Goal: Information Seeking & Learning: Learn about a topic

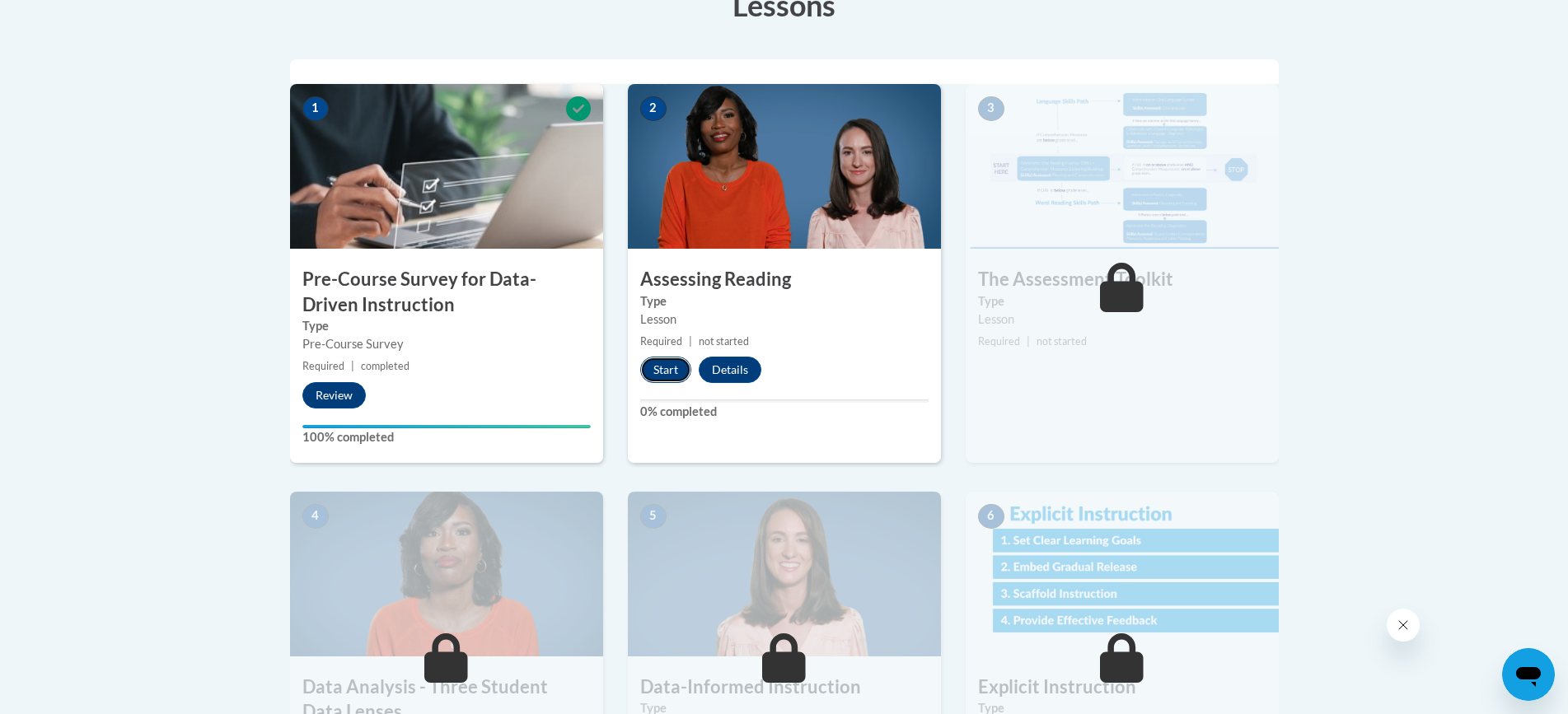
click at [677, 372] on button "Start" at bounding box center [666, 369] width 51 height 27
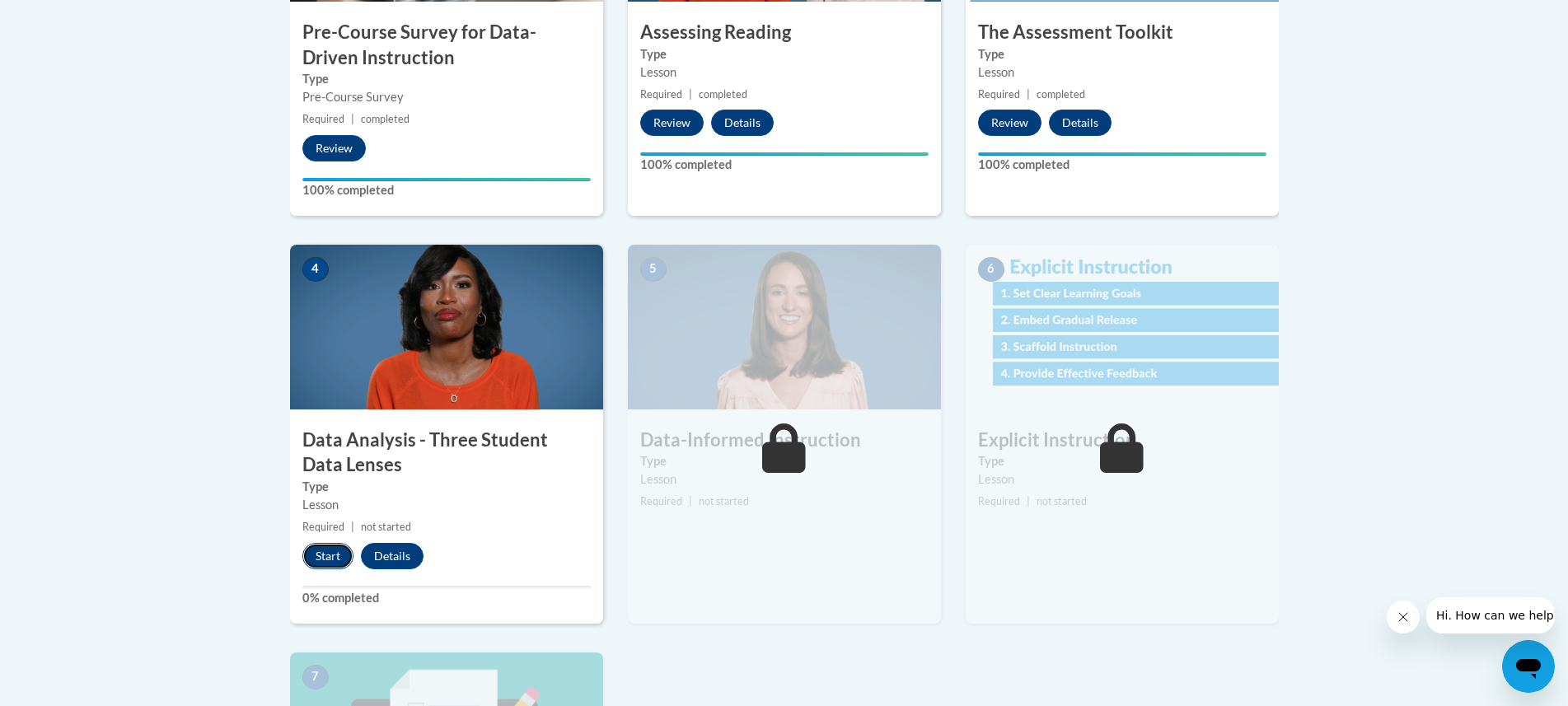
click at [319, 554] on button "Start" at bounding box center [328, 556] width 51 height 26
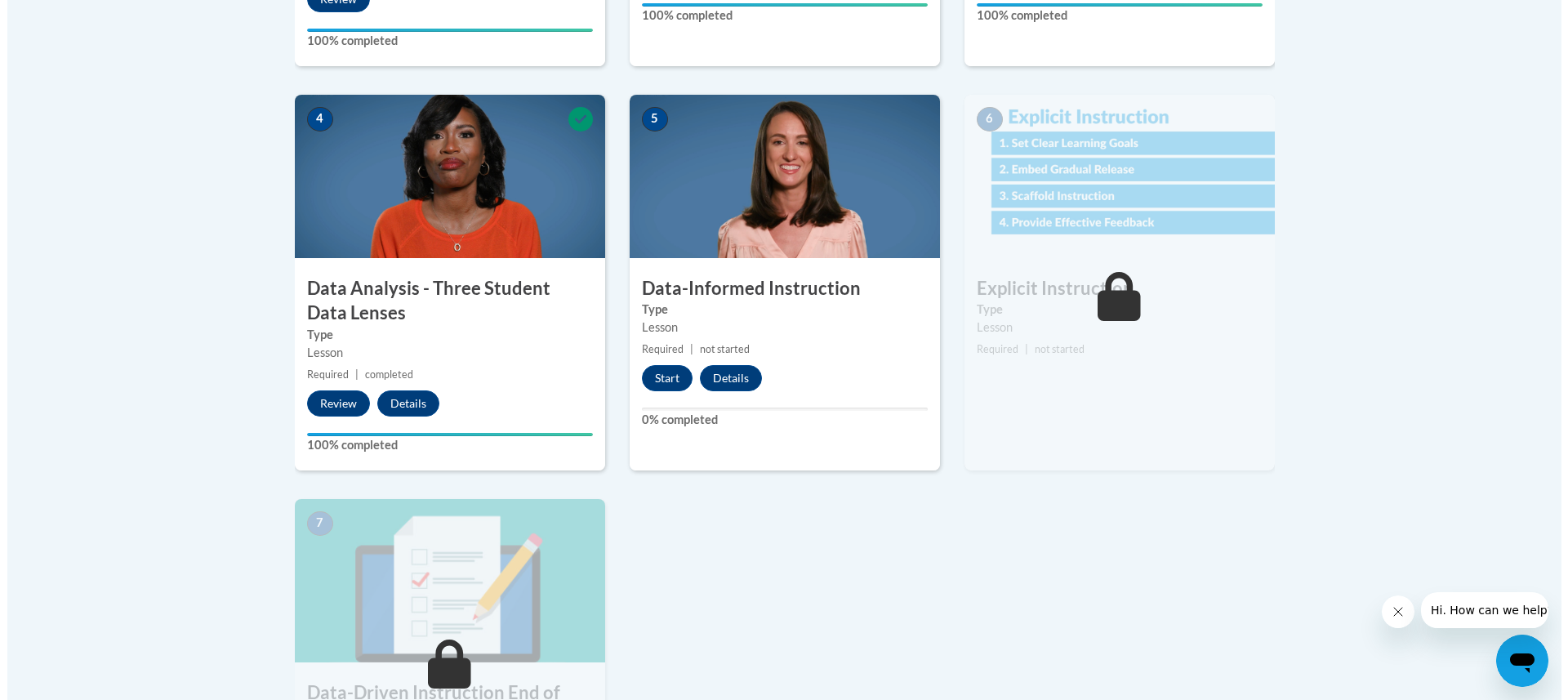
scroll to position [898, 0]
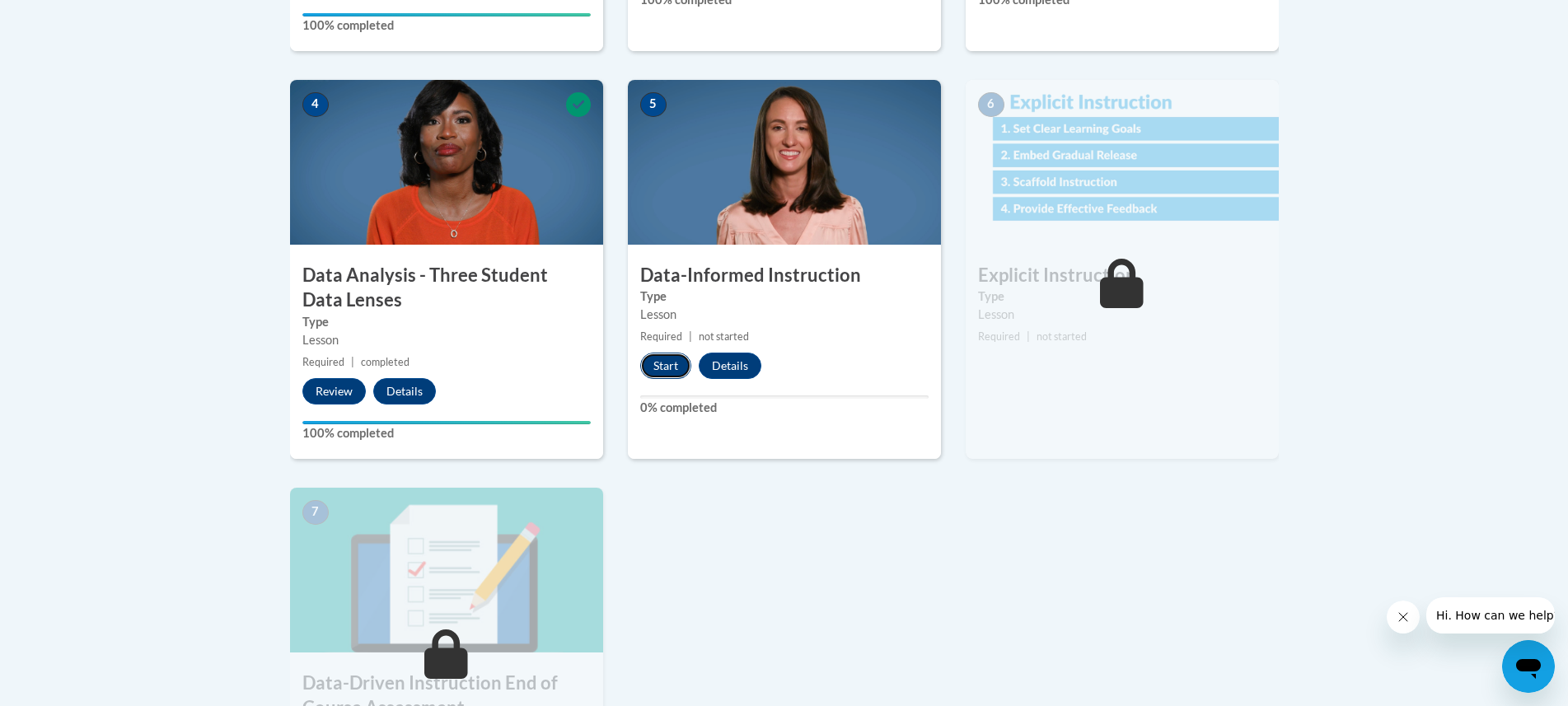
click at [669, 362] on button "Start" at bounding box center [666, 365] width 51 height 26
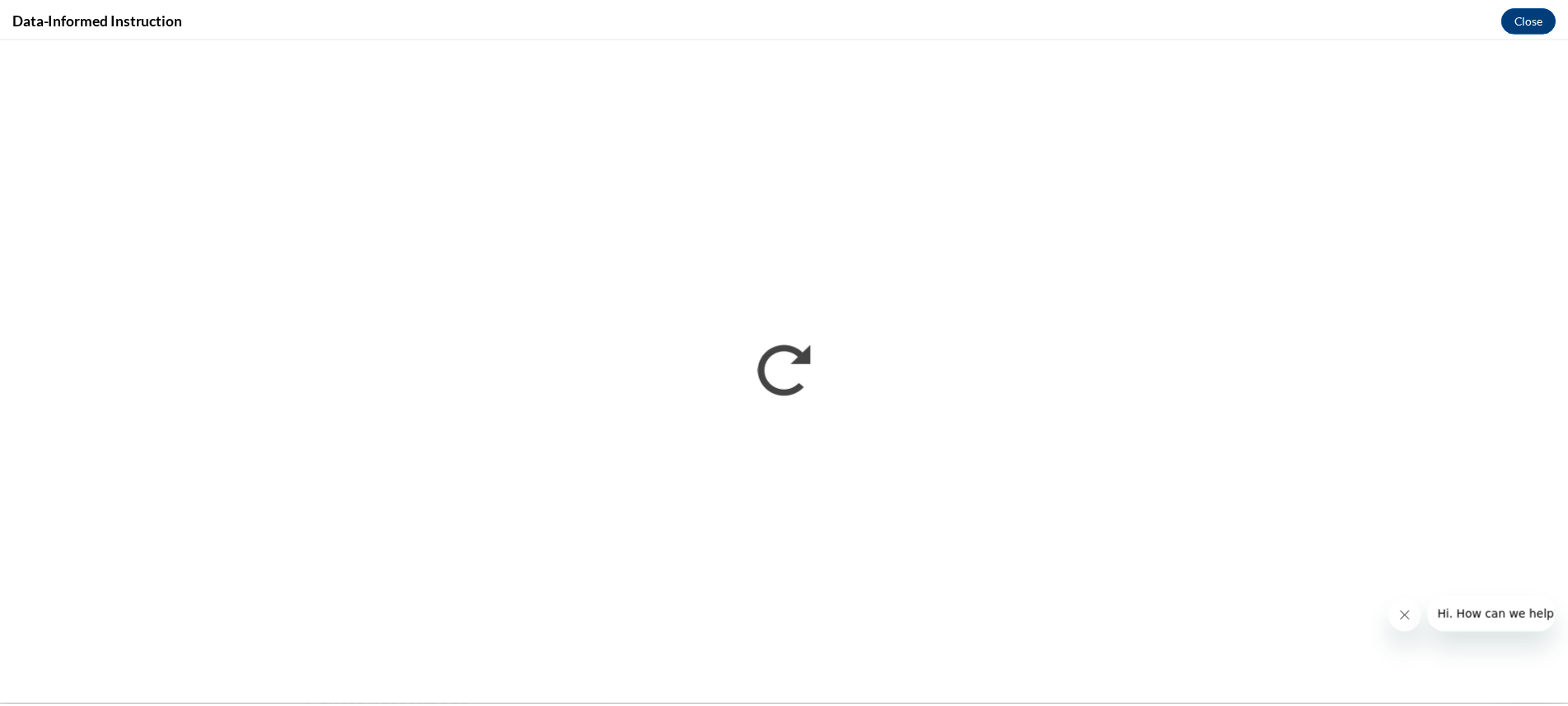
scroll to position [0, 0]
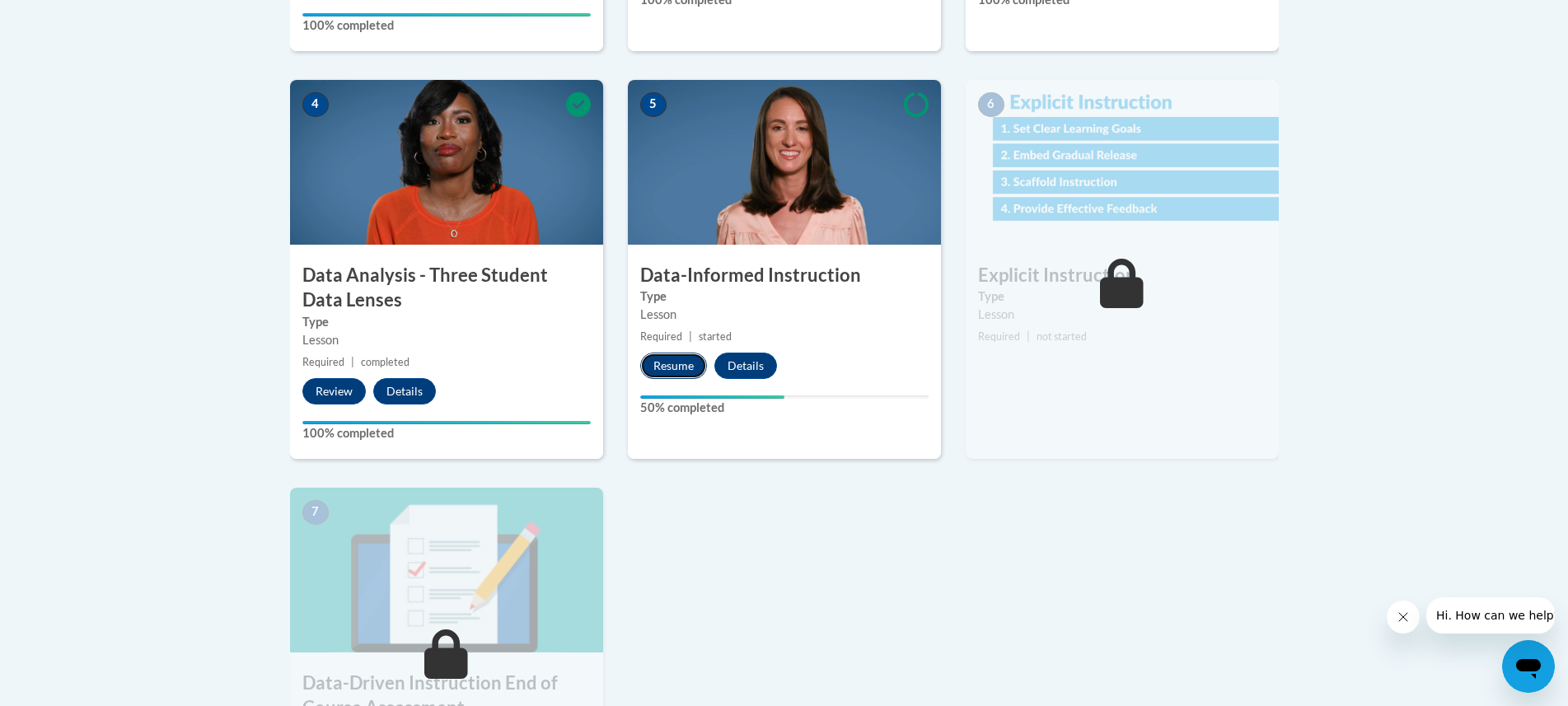
click at [686, 366] on button "Resume" at bounding box center [674, 365] width 67 height 26
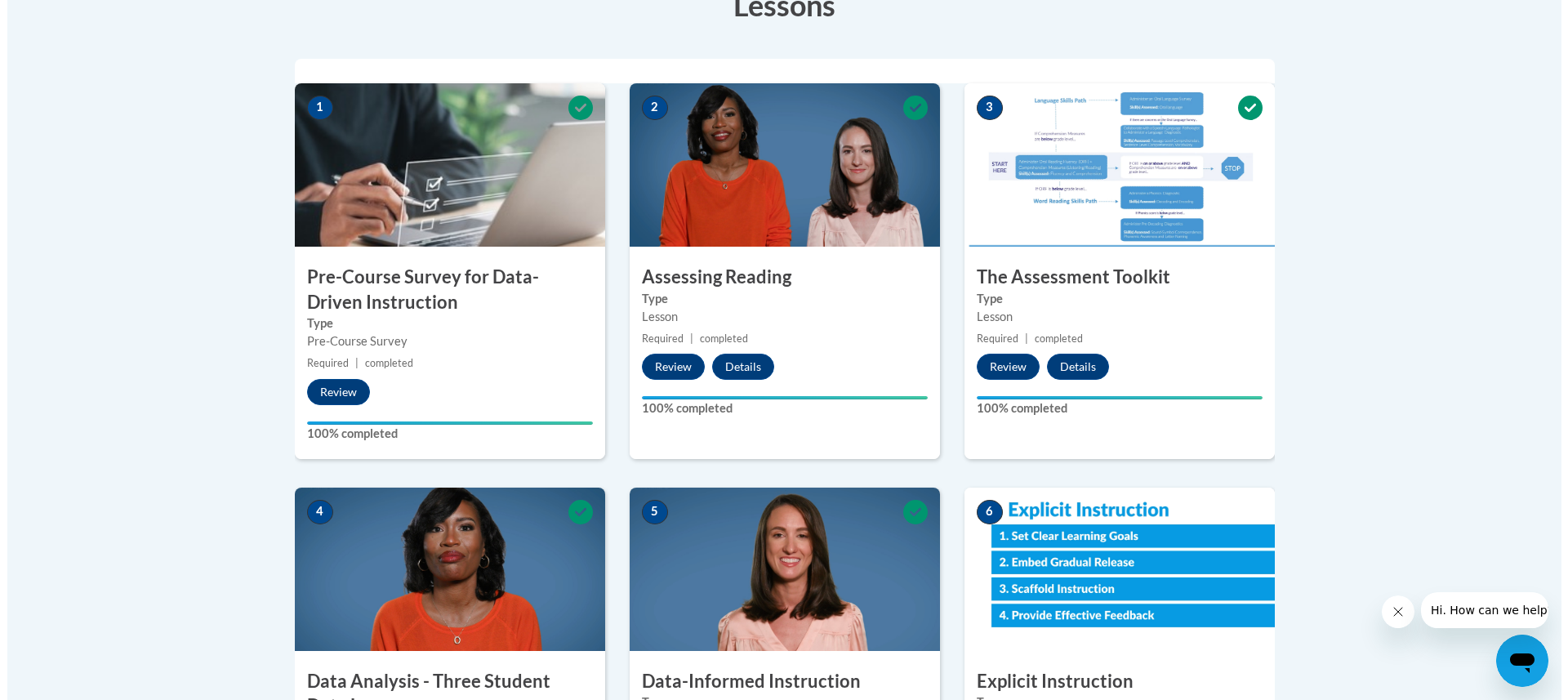
scroll to position [817, 0]
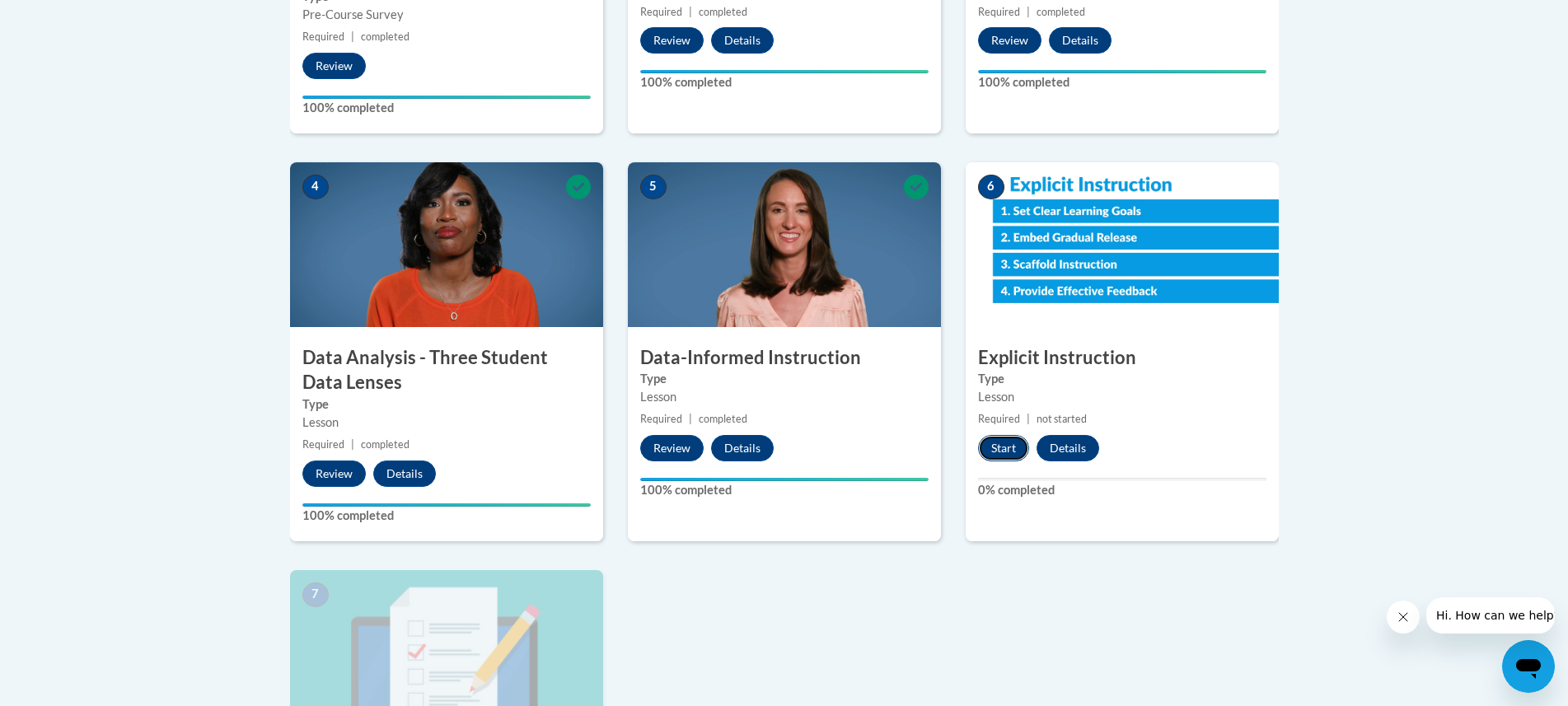
click at [993, 442] on button "Start" at bounding box center [1004, 448] width 51 height 26
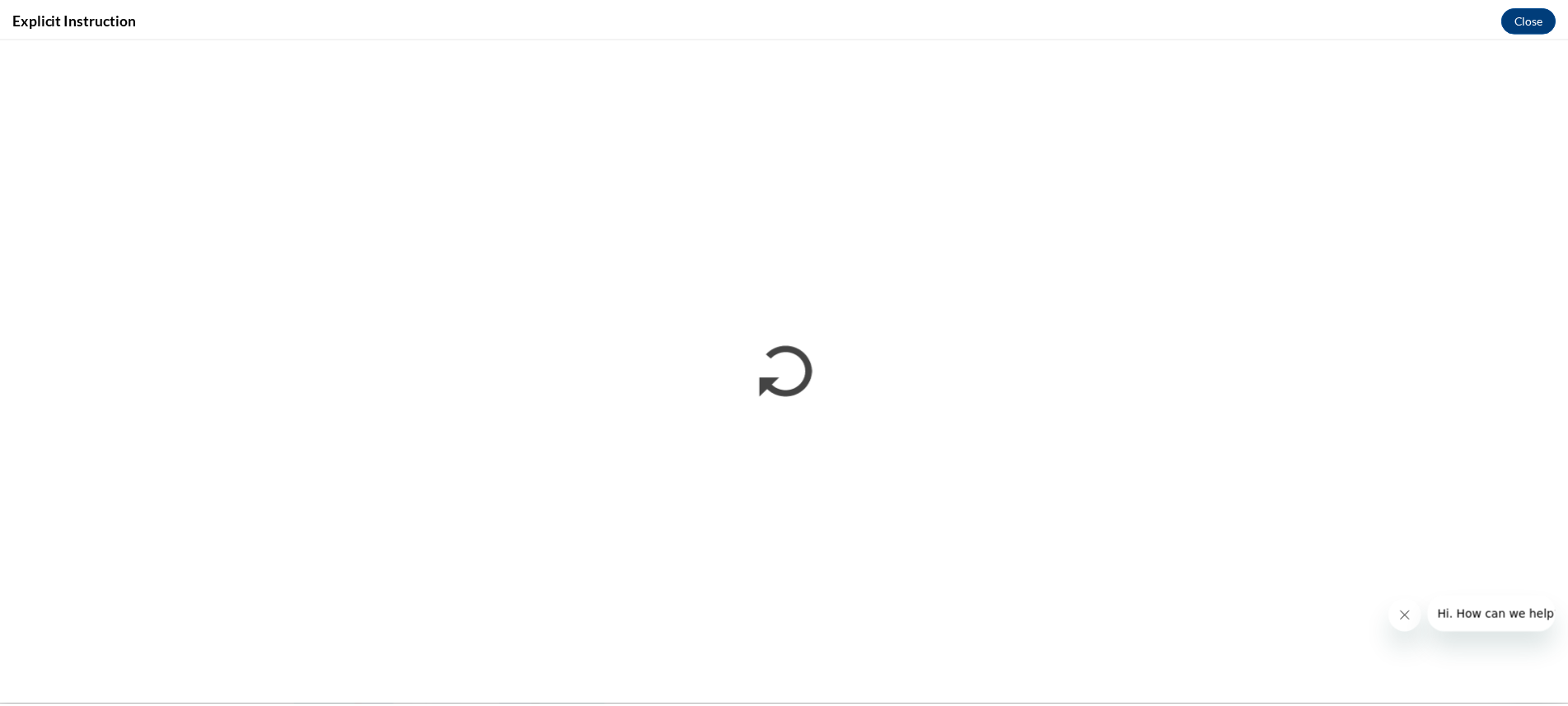
scroll to position [0, 0]
click at [1542, 25] on button "Close" at bounding box center [1541, 18] width 56 height 26
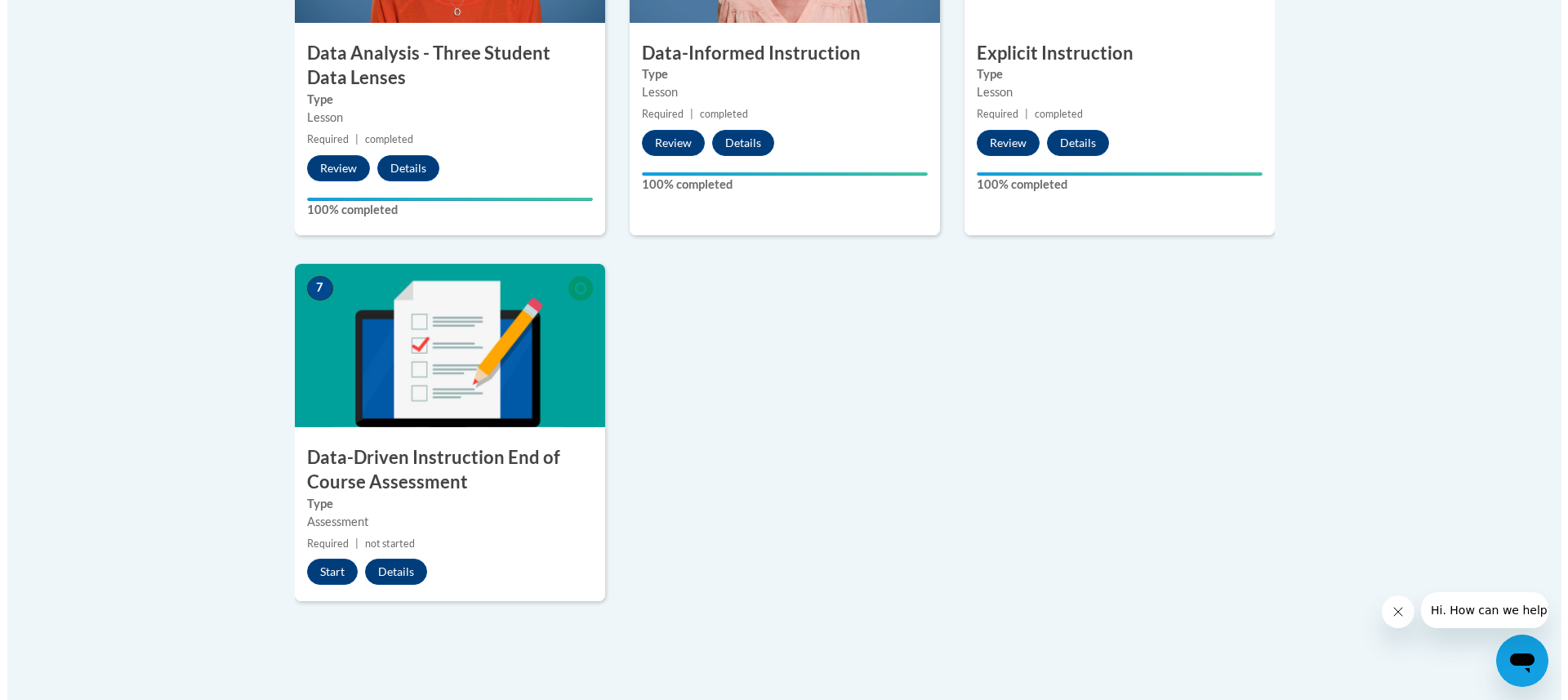
scroll to position [1143, 0]
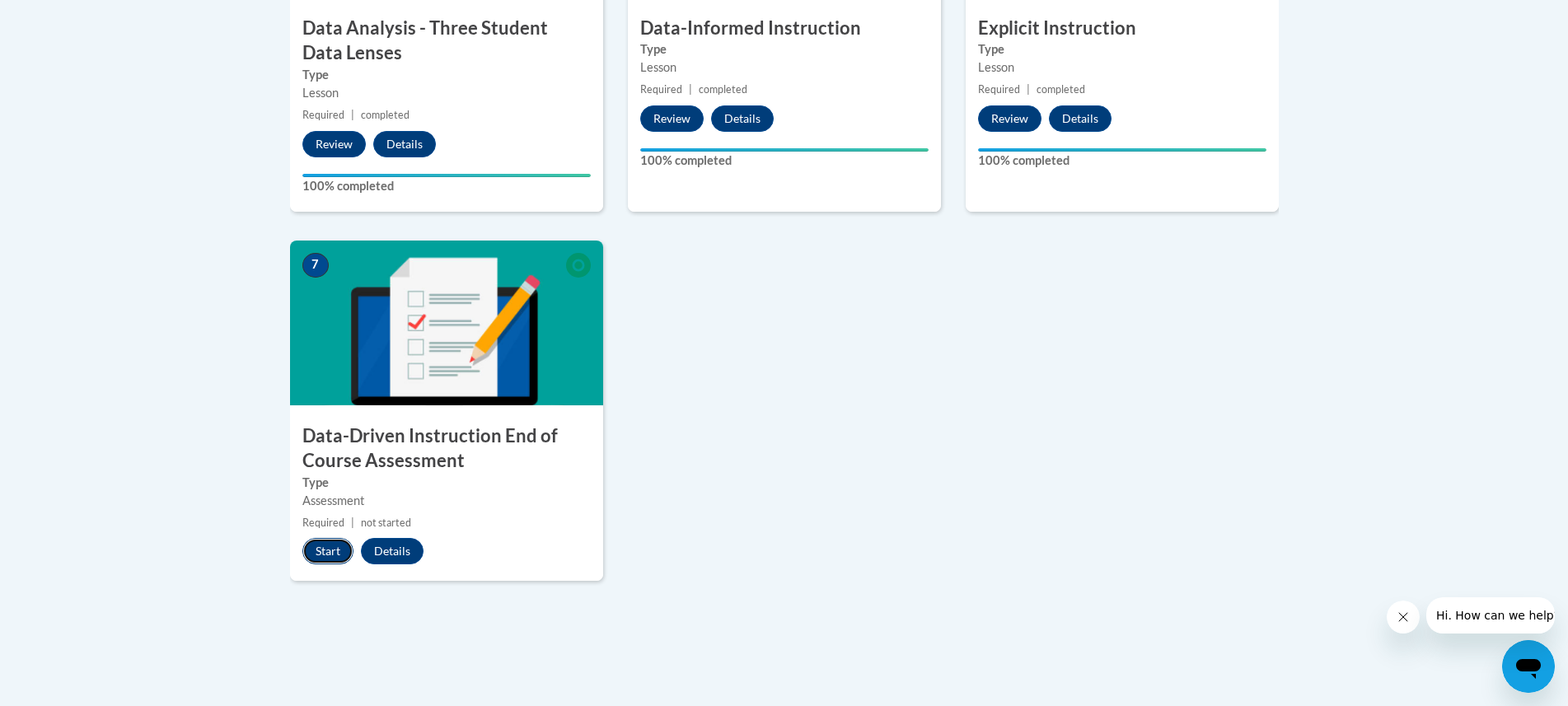
click at [321, 548] on button "Start" at bounding box center [328, 550] width 51 height 26
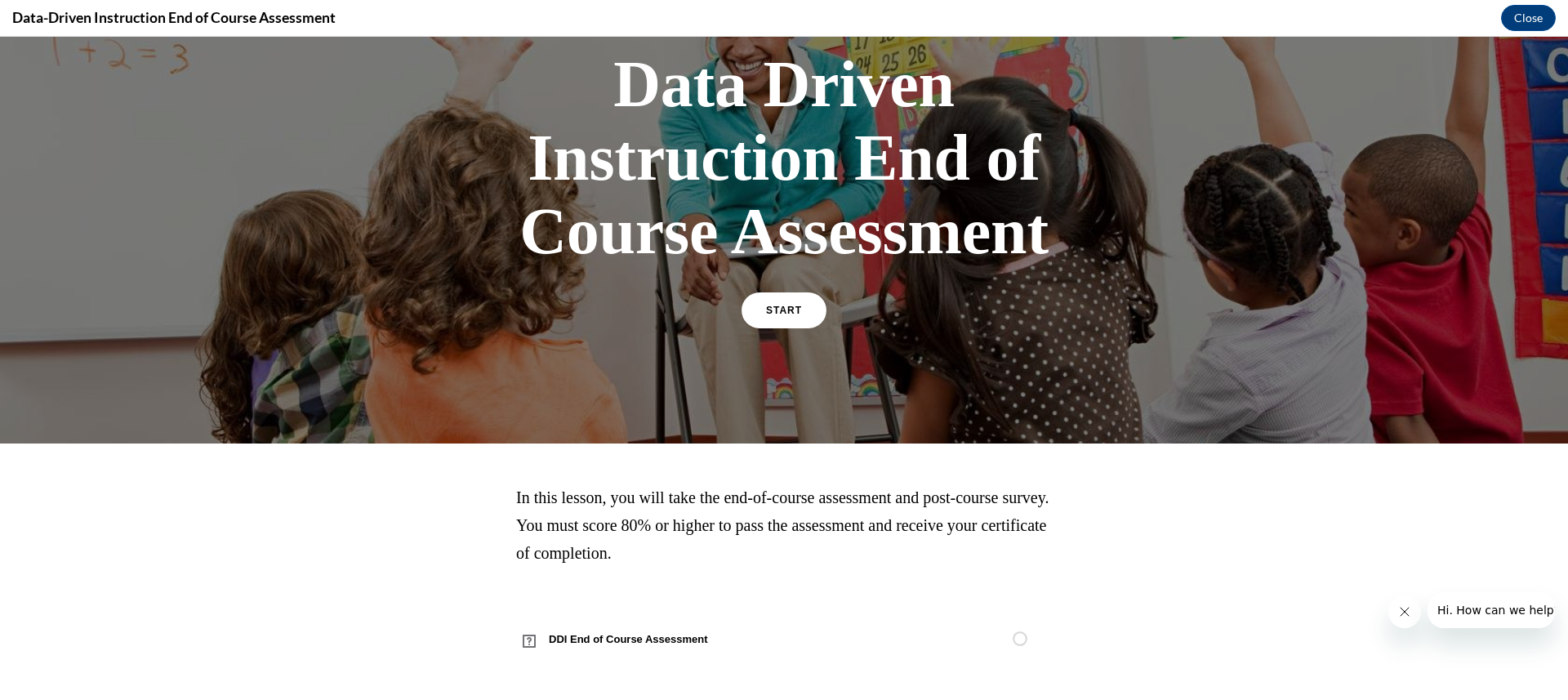
scroll to position [110, 0]
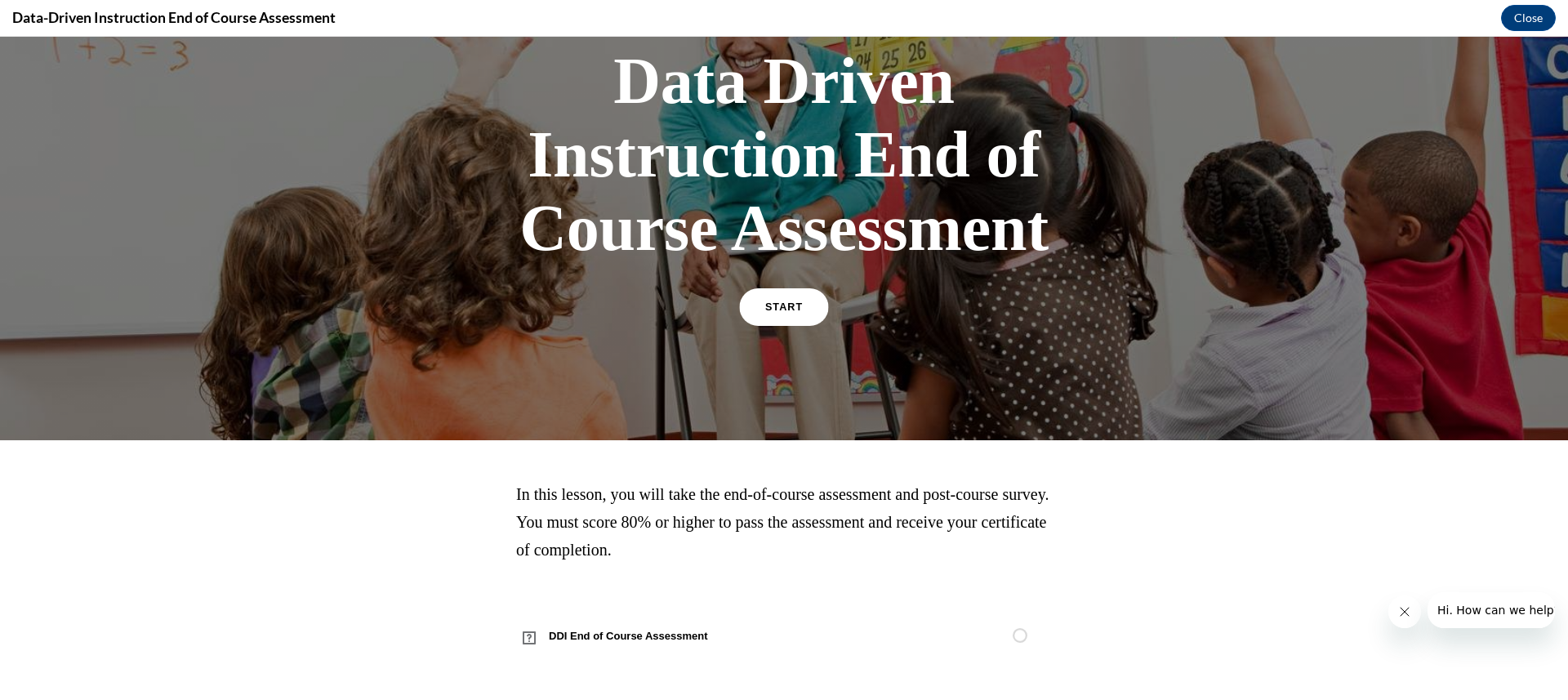
click at [749, 307] on link "START" at bounding box center [783, 307] width 89 height 37
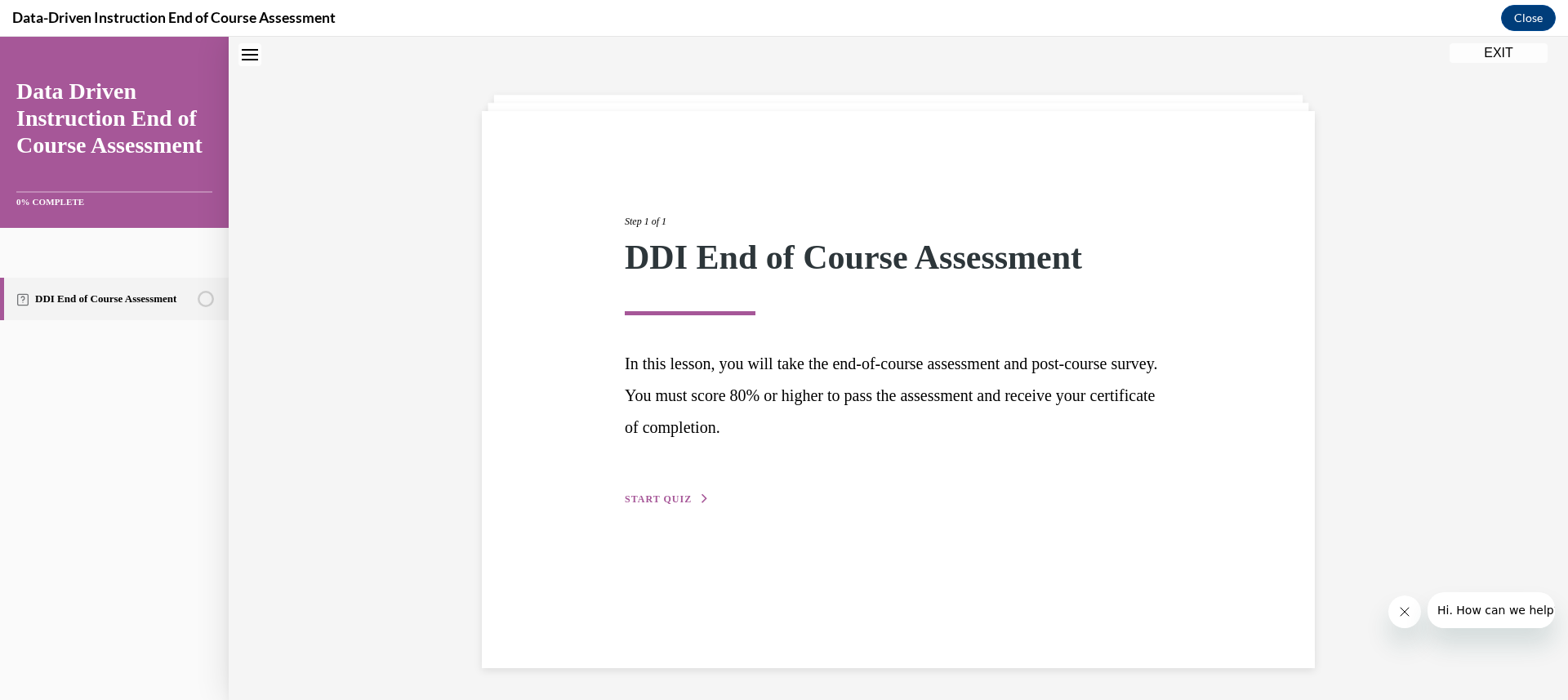
scroll to position [52, 0]
